Goal: Information Seeking & Learning: Find specific fact

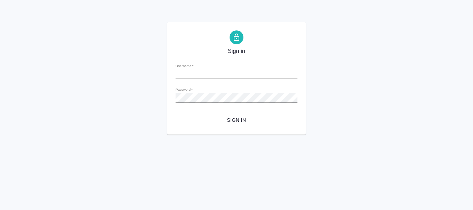
type input "s.niucheva@awatera.com"
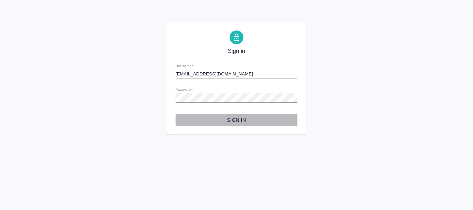
click at [245, 121] on span "Sign in" at bounding box center [236, 120] width 111 height 9
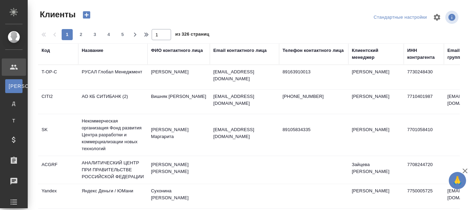
select select "RU"
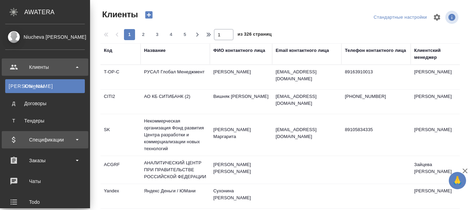
click at [46, 138] on div "Спецификации" at bounding box center [45, 140] width 80 height 10
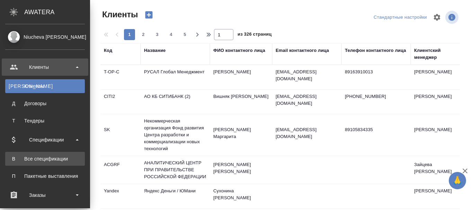
click at [46, 154] on link "В Все спецификации" at bounding box center [45, 159] width 80 height 14
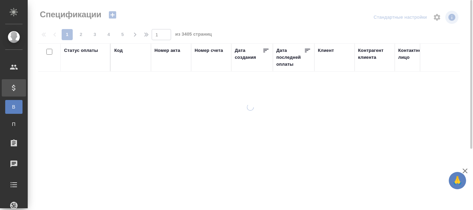
click at [119, 49] on div "Код" at bounding box center [118, 50] width 8 height 7
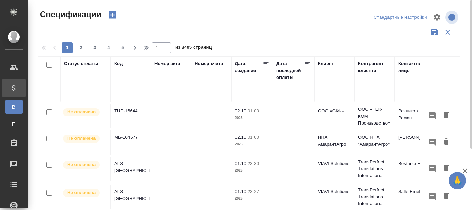
click at [125, 89] on input "text" at bounding box center [130, 88] width 33 height 9
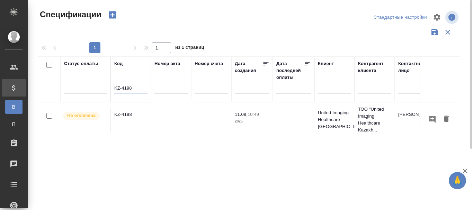
click at [125, 114] on td "KZ-4198" at bounding box center [131, 120] width 40 height 24
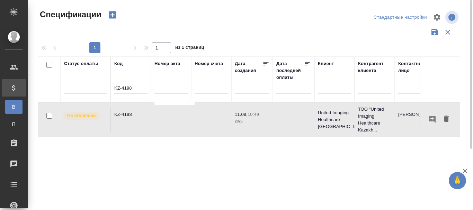
click at [125, 114] on td "KZ-4198" at bounding box center [131, 120] width 40 height 24
click at [134, 87] on input "KZ-4198" at bounding box center [130, 88] width 33 height 9
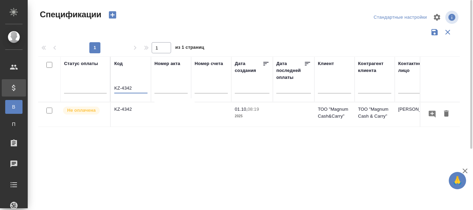
type input "KZ-4342"
click at [124, 106] on td "KZ-4342" at bounding box center [131, 114] width 40 height 24
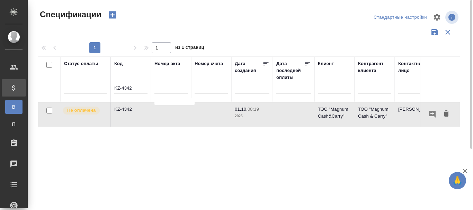
click at [124, 106] on td "KZ-4342" at bounding box center [131, 114] width 40 height 24
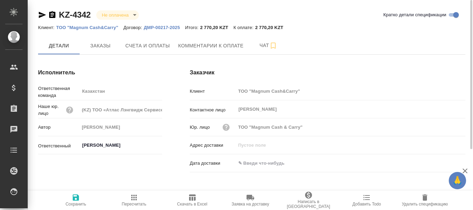
click at [159, 25] on p "ДМР-00217-2025" at bounding box center [164, 27] width 41 height 5
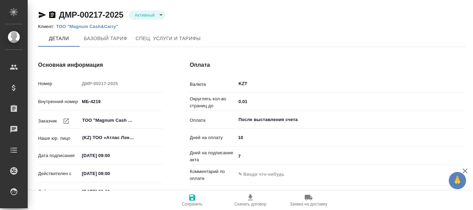
type input "Стандарт - 0-30-70-100"
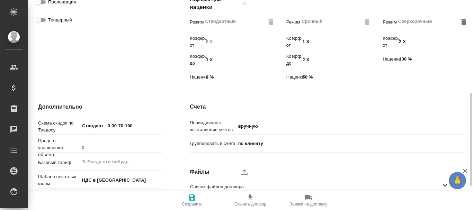
scroll to position [261, 0]
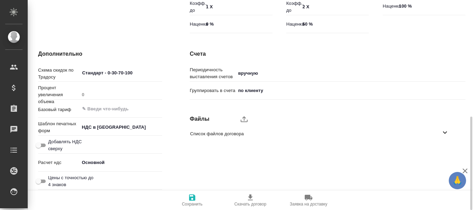
click at [252, 198] on icon "button" at bounding box center [250, 197] width 8 height 8
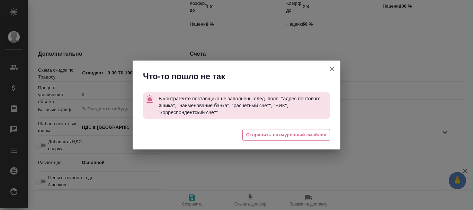
click at [334, 67] on icon "button" at bounding box center [332, 69] width 8 height 8
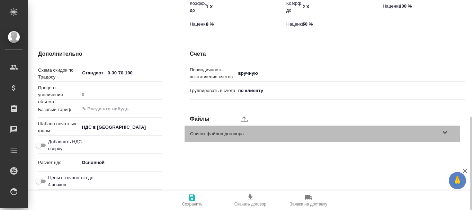
click at [205, 134] on span "Список файлов договора" at bounding box center [315, 133] width 251 height 7
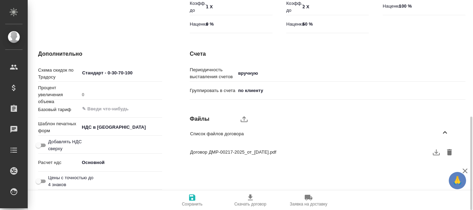
click at [218, 149] on span "Договор ДМР-00217-2025_от_29.07.20.pdf" at bounding box center [316, 152] width 253 height 7
click at [438, 153] on icon "button" at bounding box center [436, 152] width 8 height 8
type textarea "x"
